Goal: Information Seeking & Learning: Learn about a topic

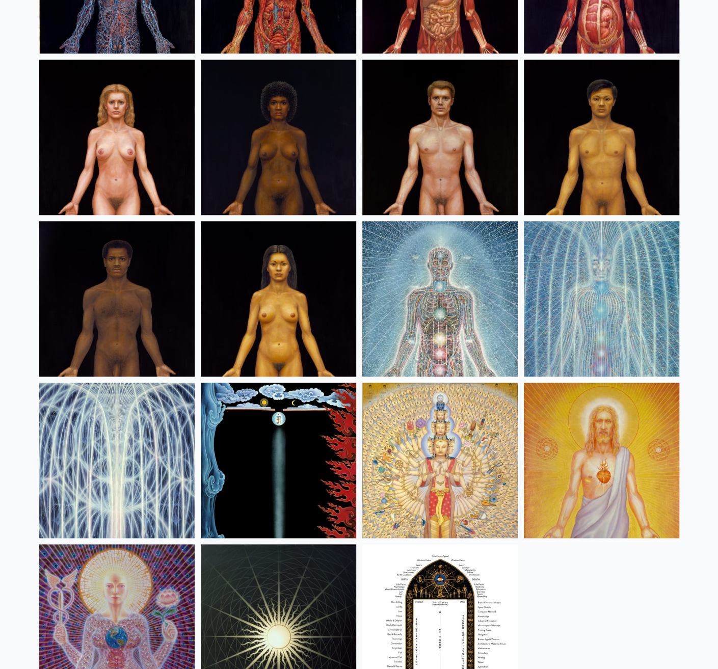
scroll to position [396, 0]
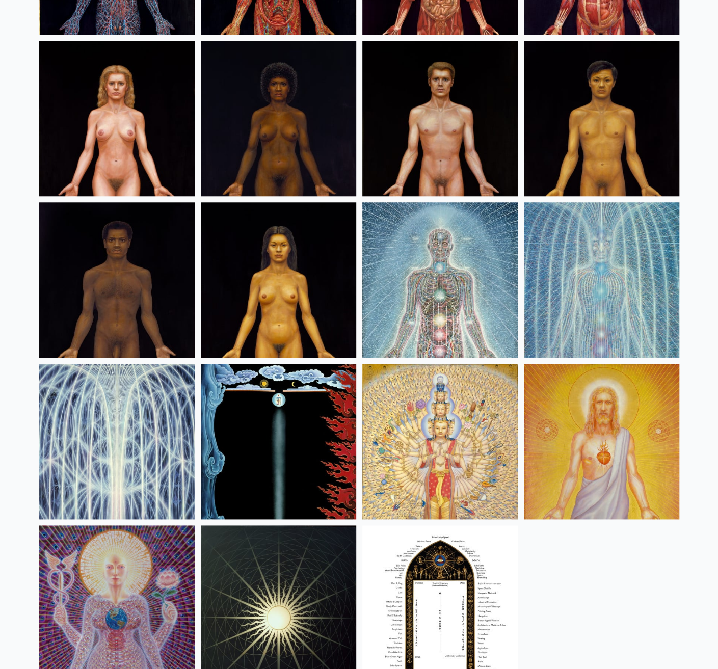
click at [160, 525] on img at bounding box center [116, 602] width 155 height 155
click at [126, 364] on img at bounding box center [116, 441] width 155 height 155
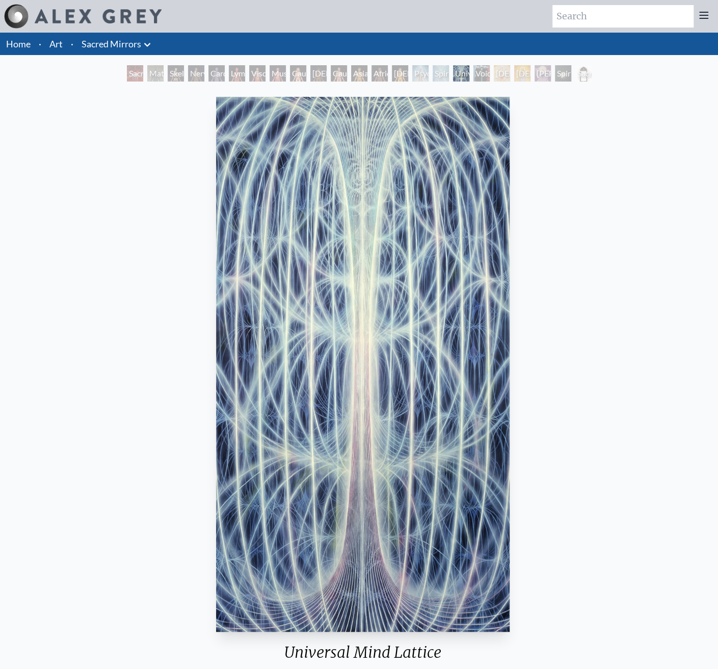
click at [473, 65] on div "Void Clear Light" at bounding box center [481, 73] width 16 height 16
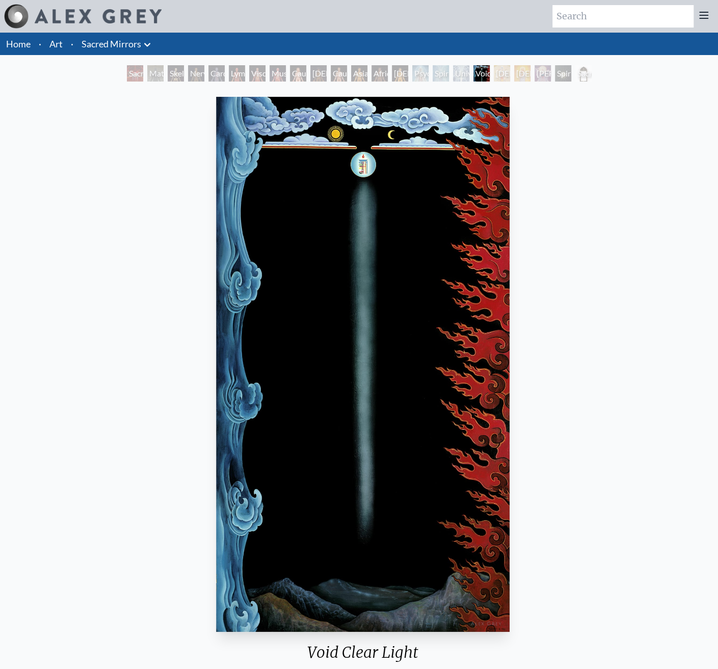
click at [432, 66] on div "Spiritual Energy System" at bounding box center [440, 73] width 16 height 16
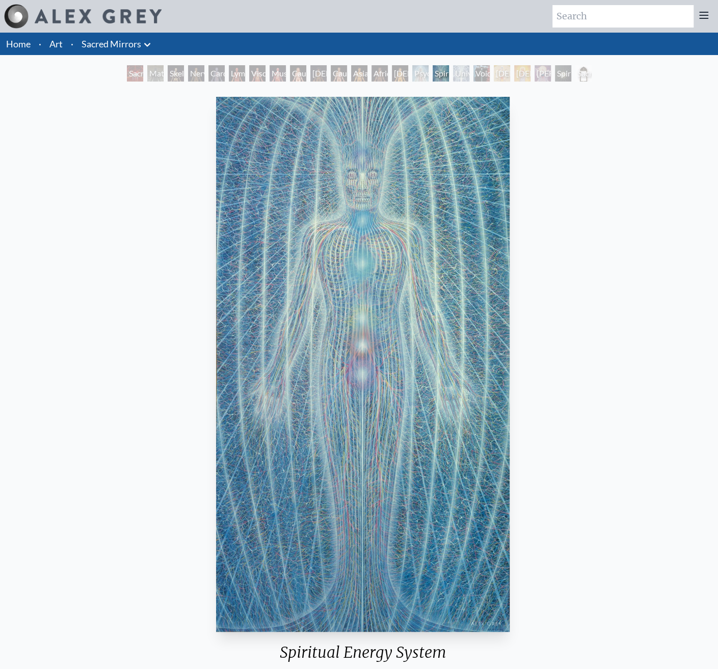
click at [374, 66] on div "African Man" at bounding box center [379, 73] width 16 height 16
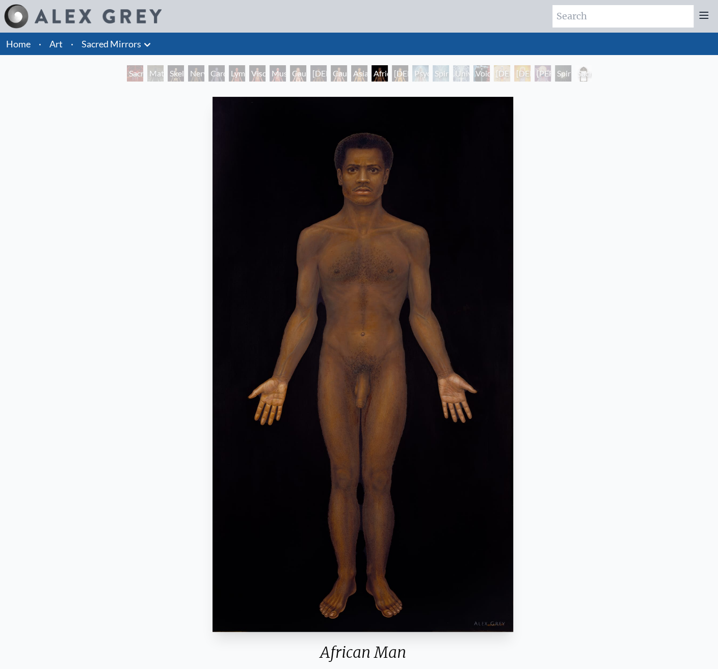
click at [345, 67] on div "Caucasian Man" at bounding box center [339, 73] width 16 height 16
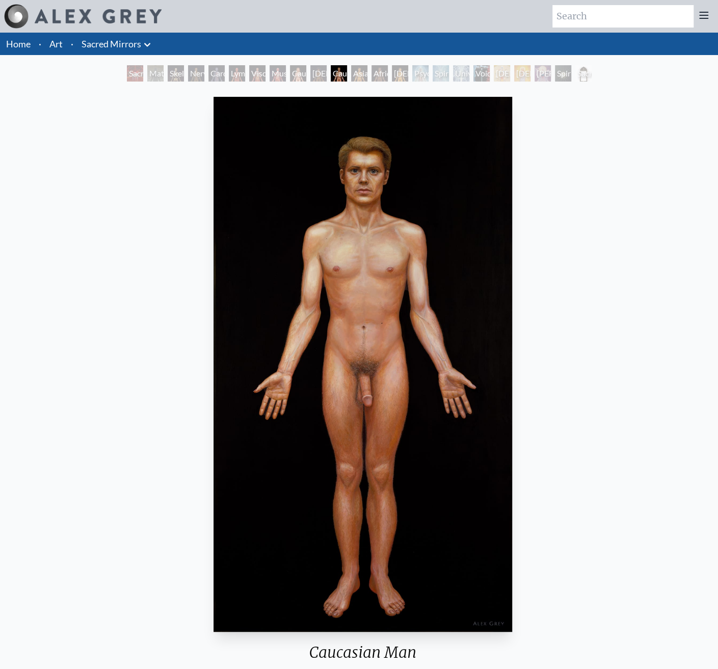
click at [304, 69] on div "Caucasian Woman" at bounding box center [298, 73] width 16 height 16
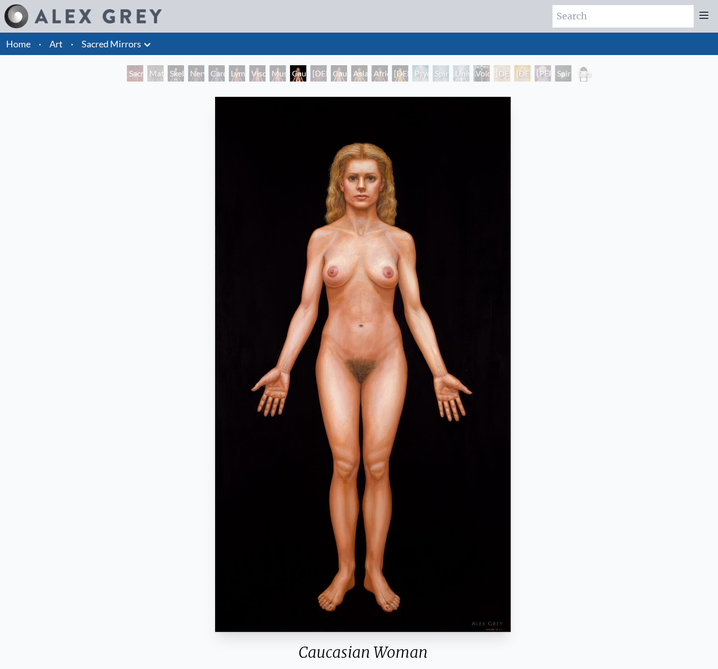
click at [264, 69] on div "Viscera" at bounding box center [257, 73] width 16 height 16
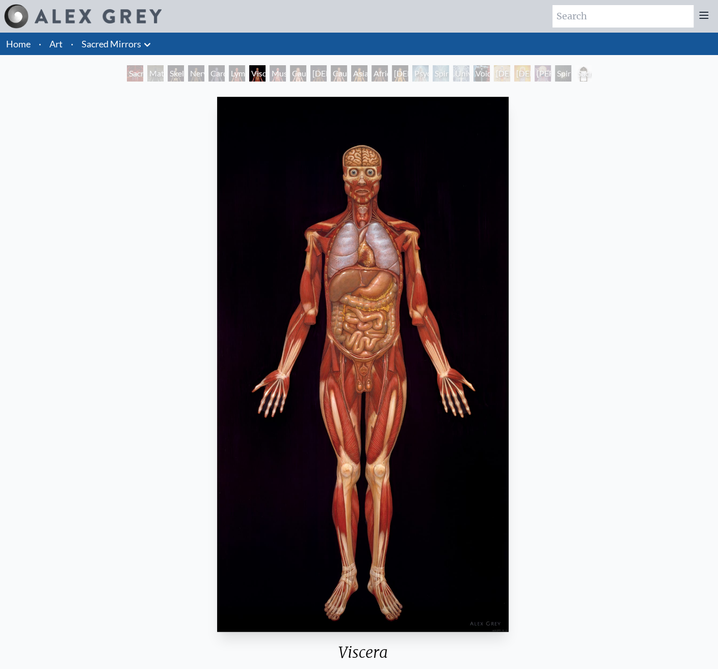
click at [238, 69] on div "Lymphatic System" at bounding box center [237, 73] width 16 height 16
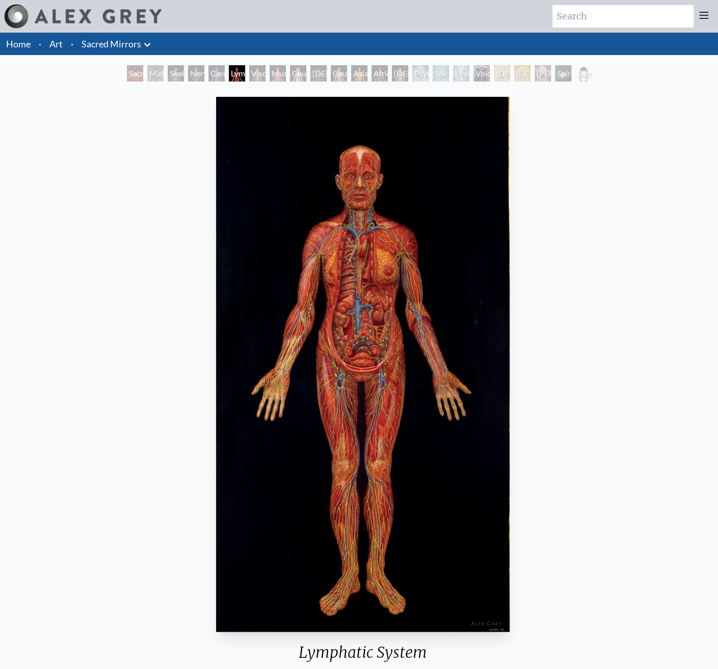
click at [204, 67] on div "Nervous System" at bounding box center [196, 73] width 16 height 16
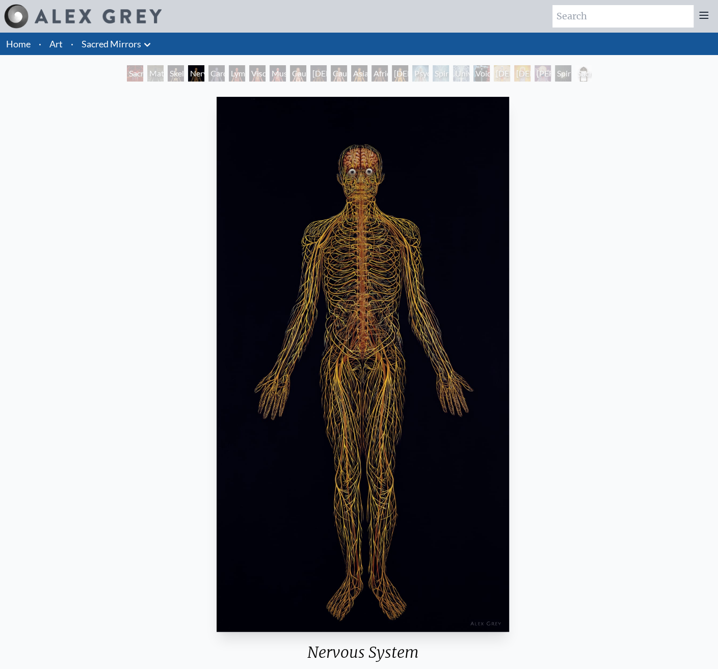
click at [164, 65] on div "Material World" at bounding box center [155, 73] width 16 height 16
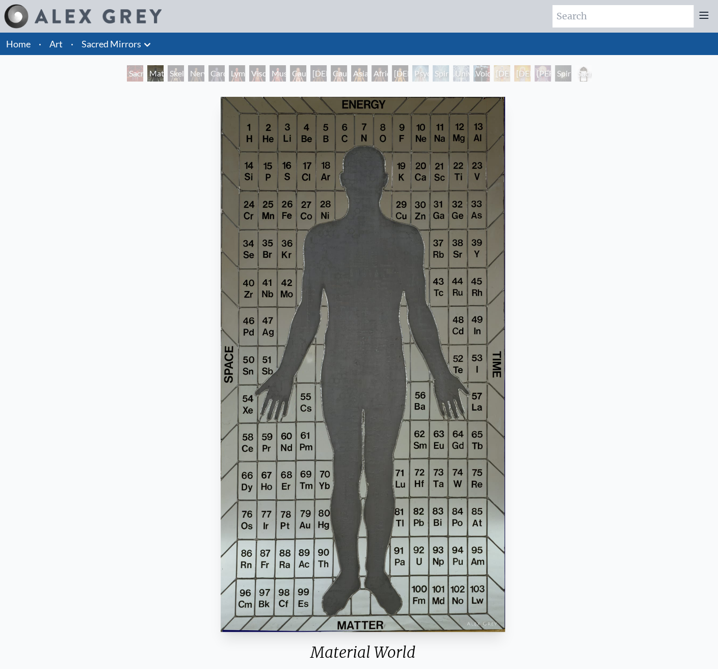
click at [143, 65] on div "Sacred Mirrors Room, [GEOGRAPHIC_DATA]" at bounding box center [135, 73] width 16 height 16
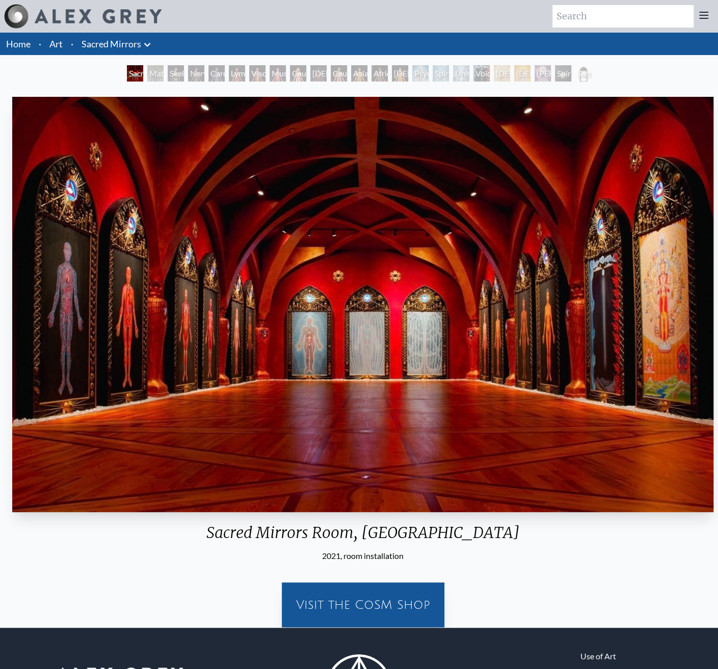
click at [555, 67] on div "Spiritual World" at bounding box center [563, 73] width 16 height 16
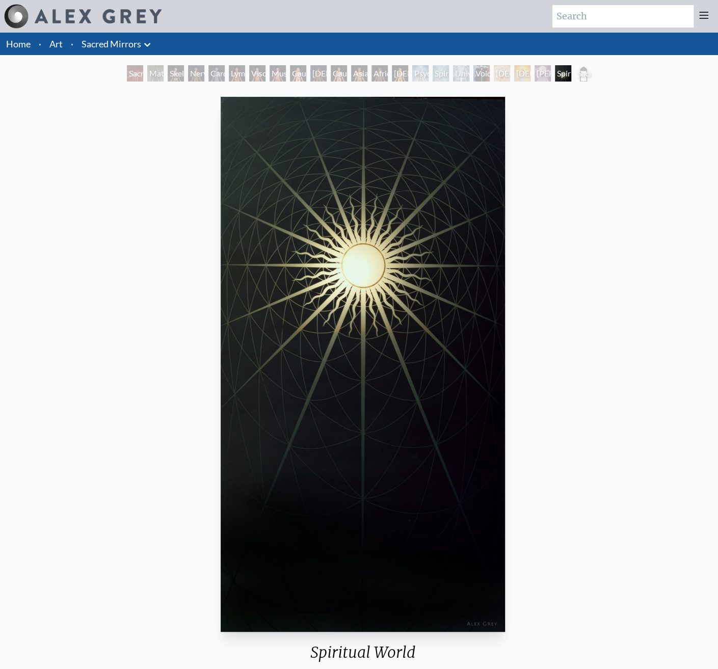
click at [575, 65] on div "Sacred Mirrors Frame" at bounding box center [583, 73] width 16 height 16
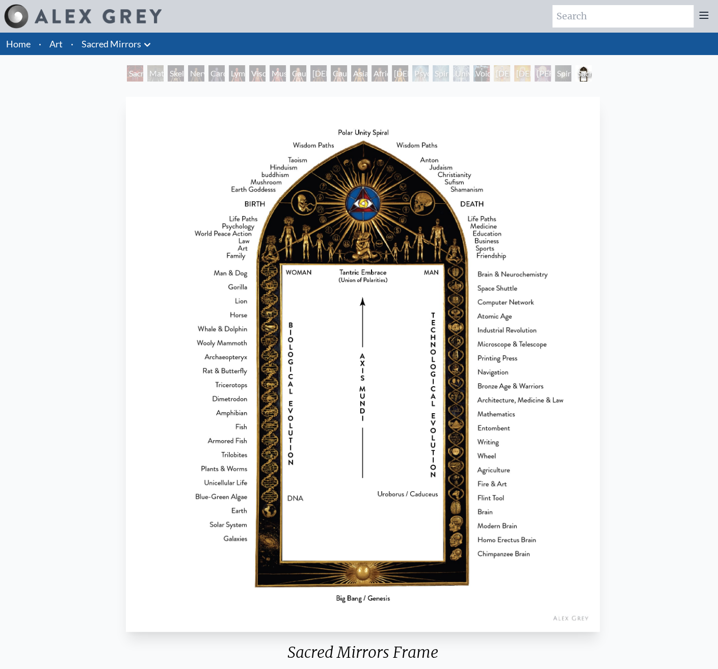
click at [514, 65] on div "[DEMOGRAPHIC_DATA]" at bounding box center [522, 73] width 16 height 16
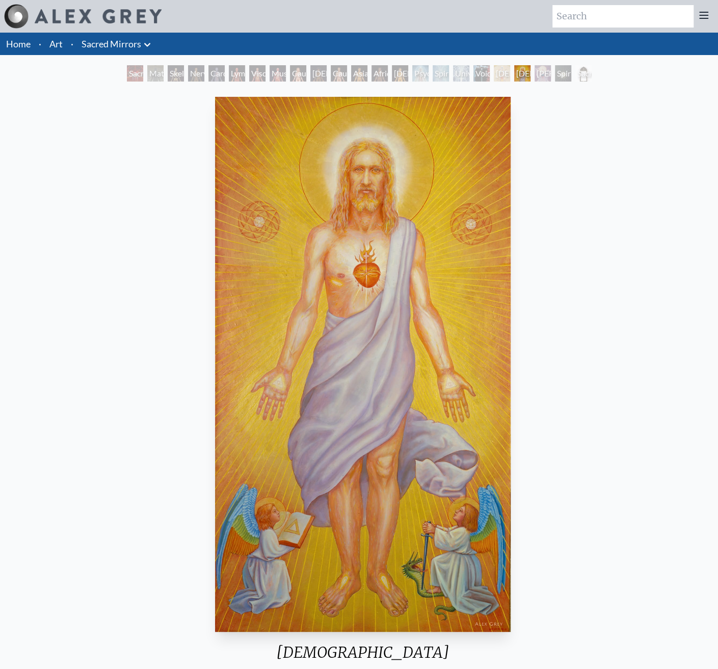
click at [494, 65] on div "[DEMOGRAPHIC_DATA]" at bounding box center [502, 73] width 16 height 16
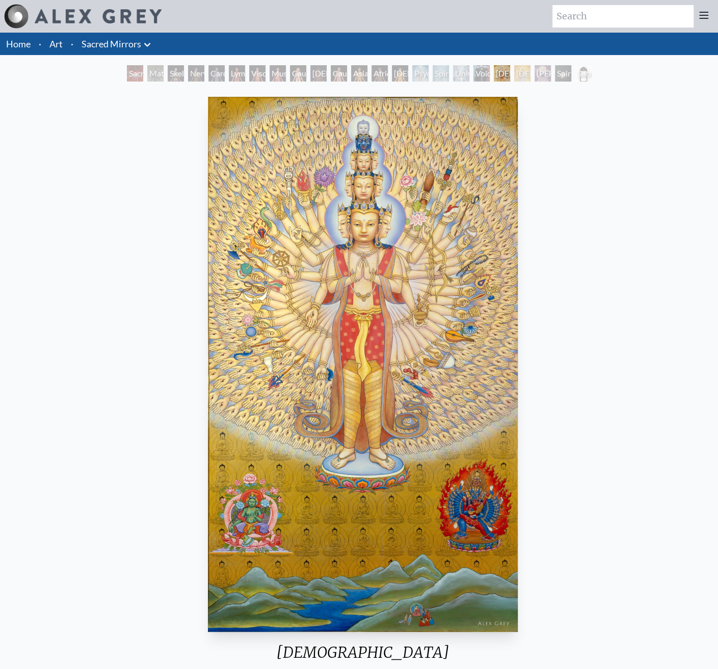
click at [453, 65] on div "Universal Mind Lattice" at bounding box center [461, 73] width 16 height 16
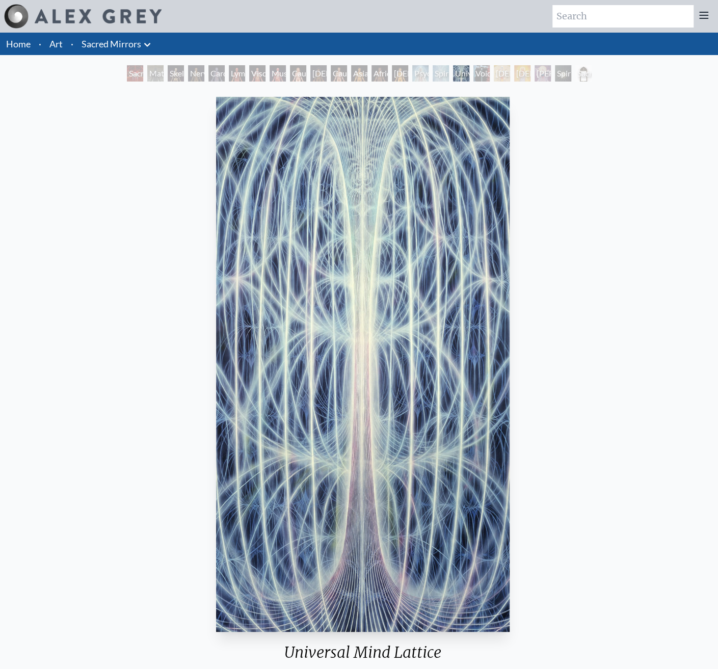
click at [401, 65] on div "[DEMOGRAPHIC_DATA] Woman" at bounding box center [400, 73] width 16 height 16
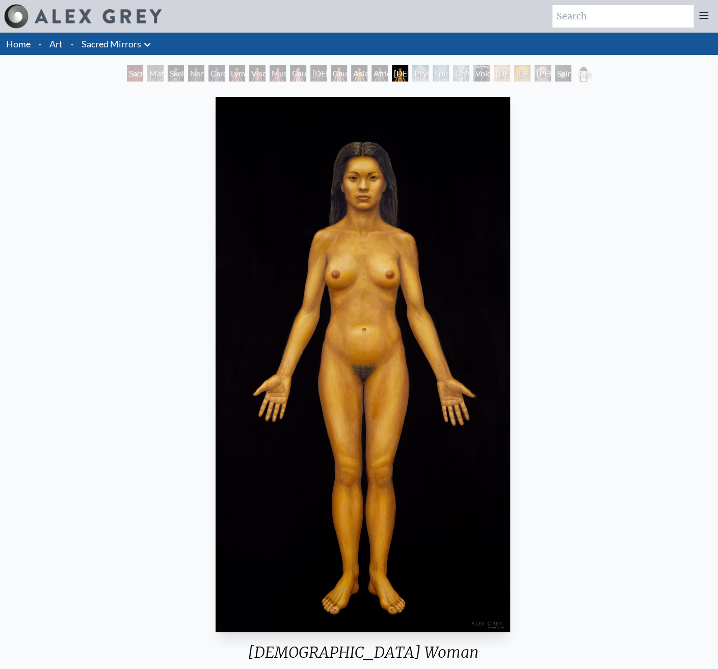
click at [432, 65] on div "Spiritual Energy System" at bounding box center [440, 73] width 16 height 16
